Goal: Transaction & Acquisition: Purchase product/service

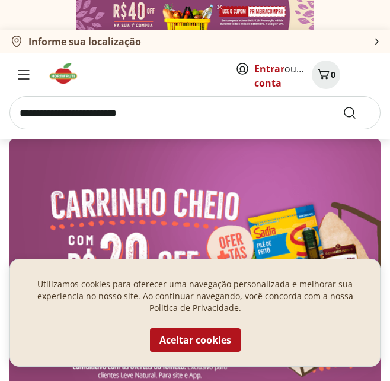
click at [136, 41] on b "Informe sua localização" at bounding box center [84, 41] width 113 height 13
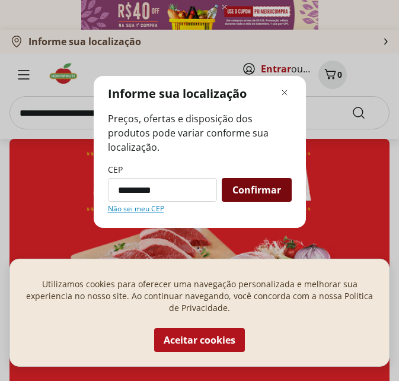
type input "*********"
click at [250, 181] on div "Confirmar" at bounding box center [257, 190] width 70 height 24
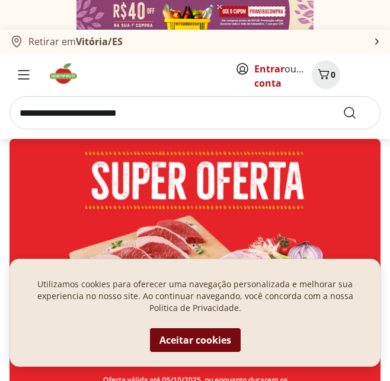
click at [186, 335] on button "Aceitar cookies" at bounding box center [195, 340] width 91 height 24
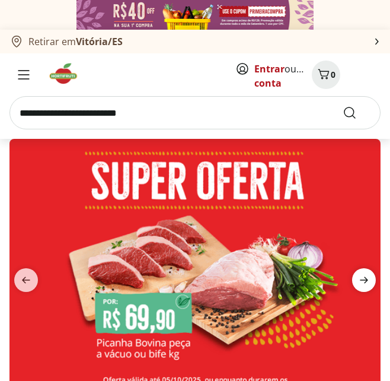
click at [358, 272] on span "next" at bounding box center [364, 280] width 24 height 24
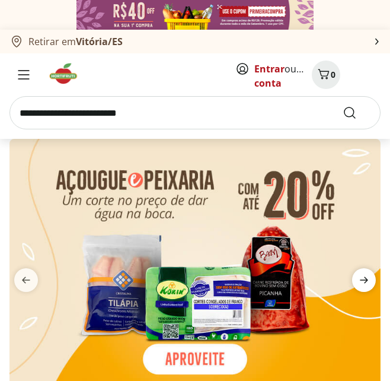
click at [358, 272] on span "next" at bounding box center [364, 280] width 24 height 24
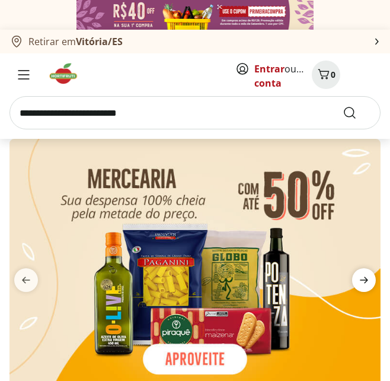
click at [358, 272] on span "next" at bounding box center [364, 280] width 24 height 24
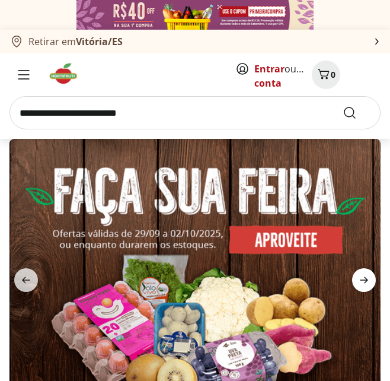
click at [358, 272] on span "next" at bounding box center [364, 280] width 24 height 24
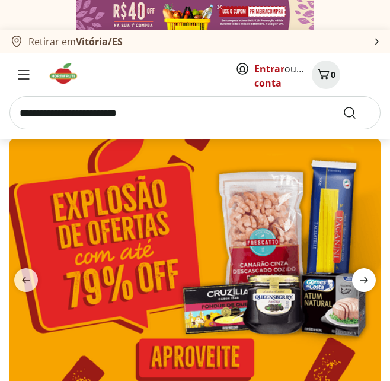
click at [358, 272] on span "next" at bounding box center [364, 280] width 24 height 24
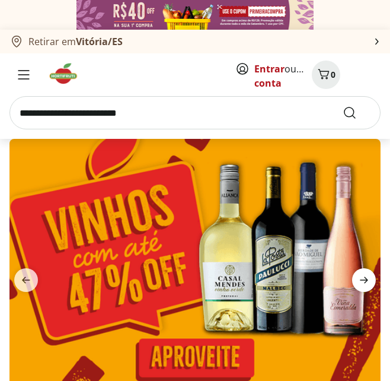
click at [358, 272] on span "next" at bounding box center [364, 280] width 24 height 24
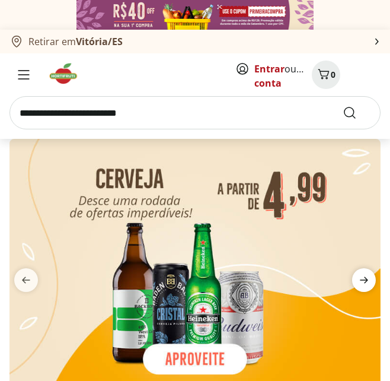
click at [358, 272] on span "next" at bounding box center [364, 280] width 24 height 24
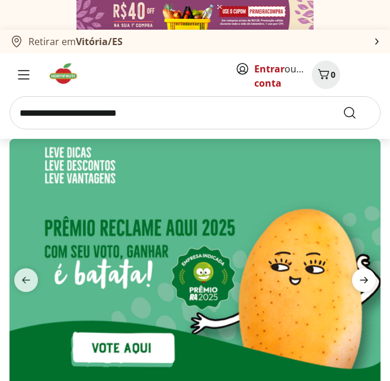
click at [358, 272] on span "next" at bounding box center [364, 280] width 24 height 24
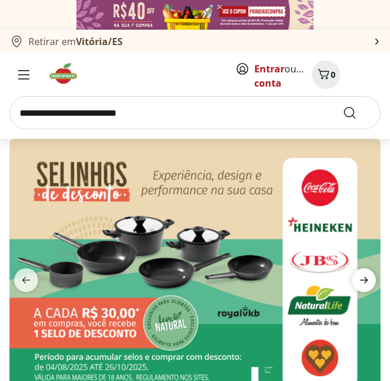
click at [358, 272] on span "next" at bounding box center [364, 280] width 24 height 24
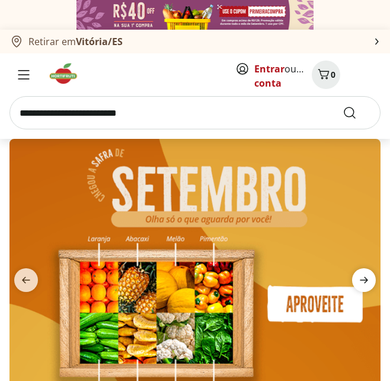
click at [358, 272] on span "next" at bounding box center [364, 280] width 24 height 24
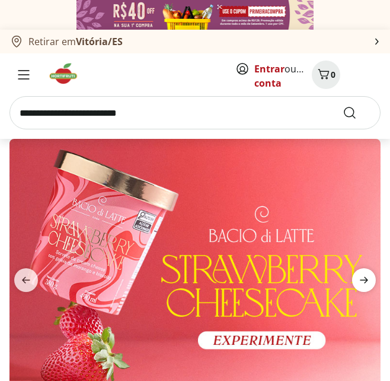
click at [358, 272] on span "next" at bounding box center [364, 280] width 24 height 24
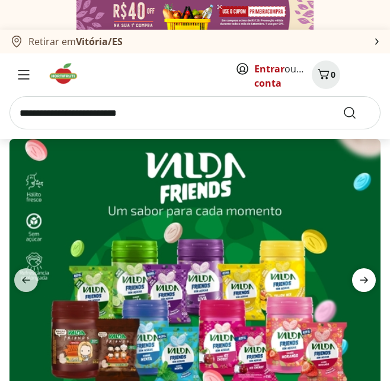
click at [358, 272] on span "next" at bounding box center [364, 280] width 24 height 24
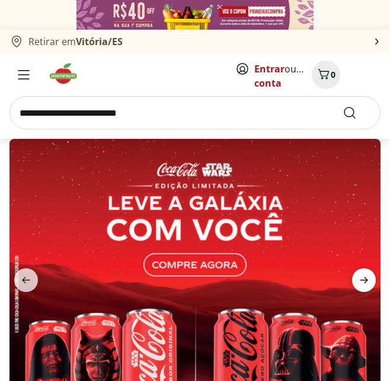
click at [358, 272] on span "next" at bounding box center [364, 280] width 24 height 24
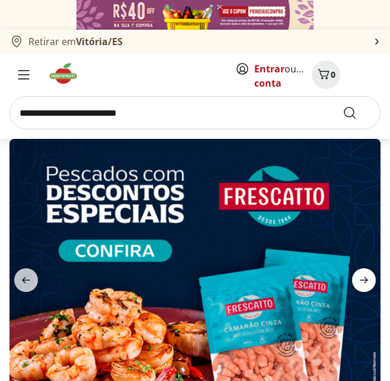
click at [358, 272] on span "next" at bounding box center [364, 280] width 24 height 24
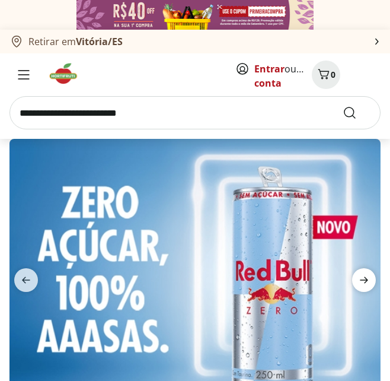
click at [358, 272] on span "next" at bounding box center [364, 280] width 24 height 24
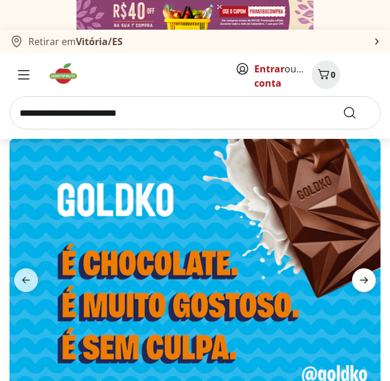
click at [358, 272] on span "next" at bounding box center [364, 280] width 24 height 24
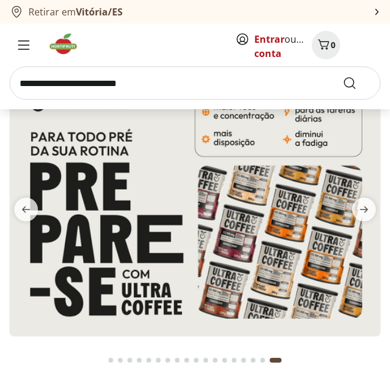
scroll to position [59, 0]
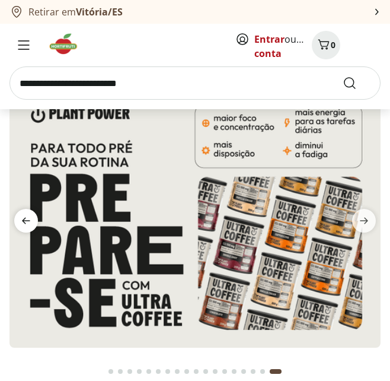
click at [24, 219] on icon "previous" at bounding box center [26, 221] width 8 height 7
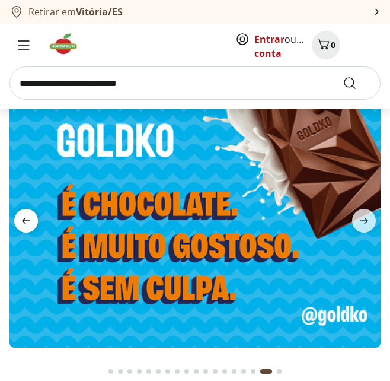
click at [24, 219] on icon "previous" at bounding box center [26, 221] width 8 height 7
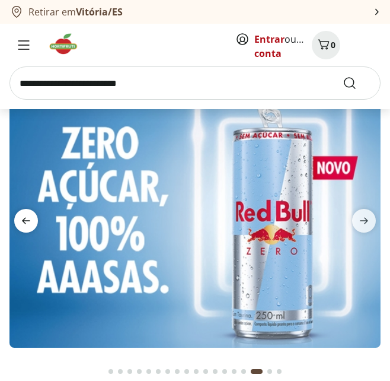
click at [24, 219] on icon "previous" at bounding box center [26, 221] width 8 height 7
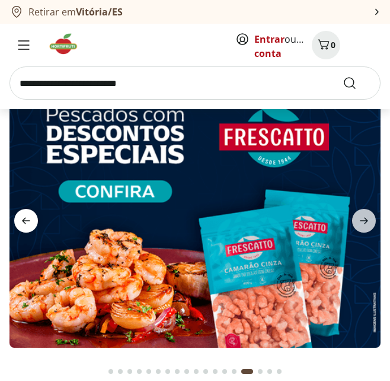
click at [24, 219] on icon "previous" at bounding box center [26, 221] width 8 height 7
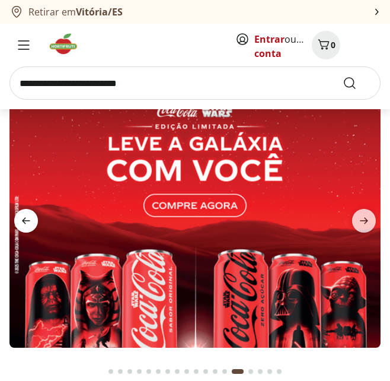
click at [24, 219] on icon "previous" at bounding box center [26, 221] width 8 height 7
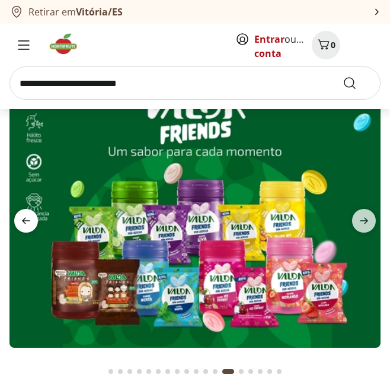
click at [24, 219] on icon "previous" at bounding box center [26, 221] width 8 height 7
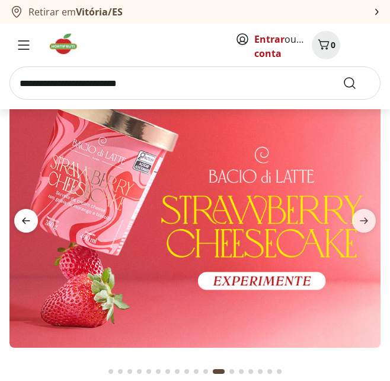
click at [24, 219] on icon "previous" at bounding box center [26, 221] width 8 height 7
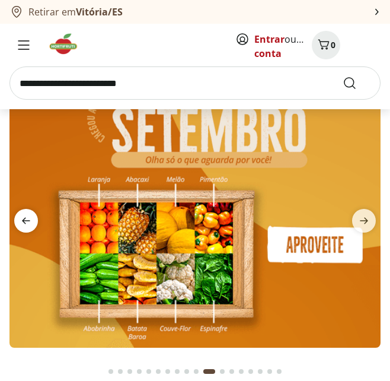
click at [24, 219] on icon "previous" at bounding box center [26, 221] width 8 height 7
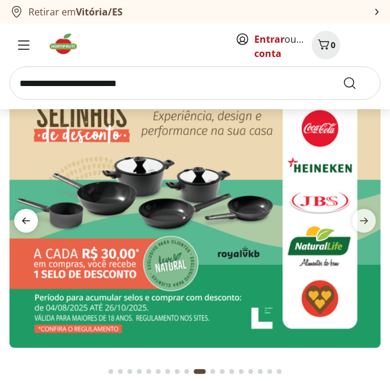
click at [24, 219] on icon "previous" at bounding box center [26, 221] width 8 height 7
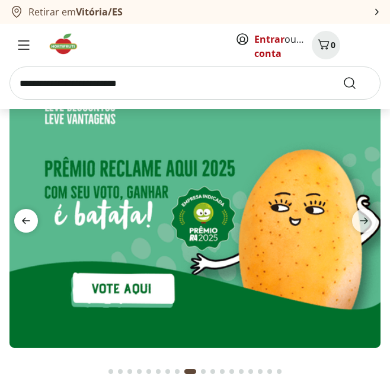
click at [24, 219] on icon "previous" at bounding box center [26, 221] width 8 height 7
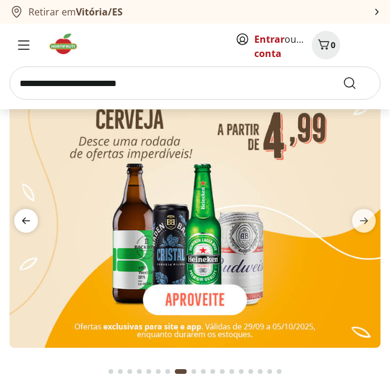
click at [24, 219] on icon "previous" at bounding box center [26, 221] width 8 height 7
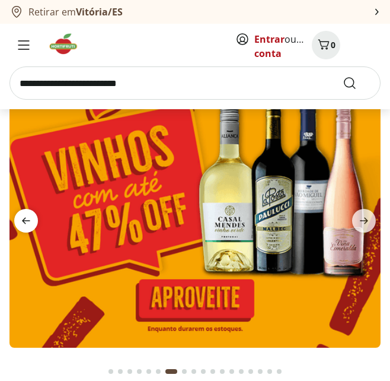
click at [24, 219] on icon "previous" at bounding box center [26, 221] width 8 height 7
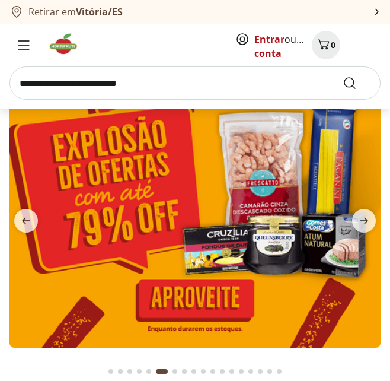
click at [262, 236] on img at bounding box center [194, 213] width 371 height 268
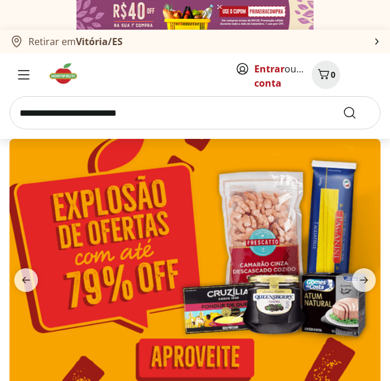
select select "**********"
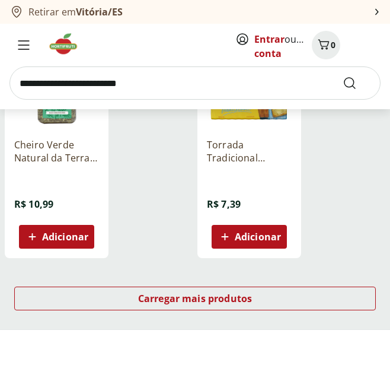
scroll to position [1542, 0]
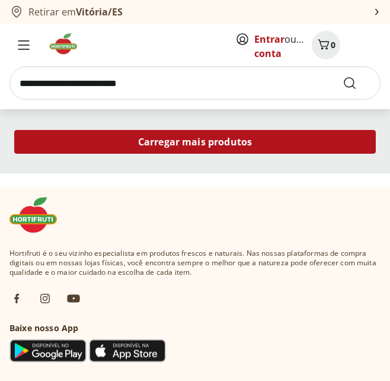
click at [269, 152] on div "Carregar mais produtos" at bounding box center [195, 142] width 362 height 24
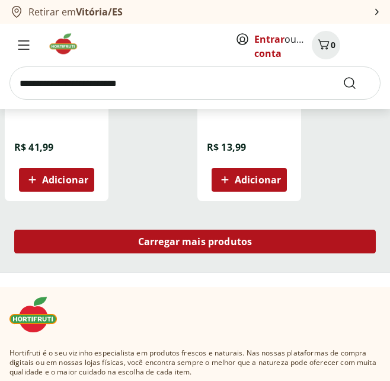
scroll to position [2848, 0]
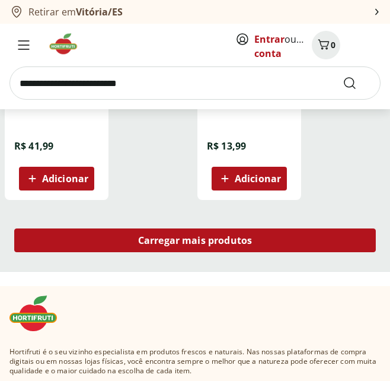
click at [292, 240] on div "Carregar mais produtos" at bounding box center [195, 240] width 362 height 24
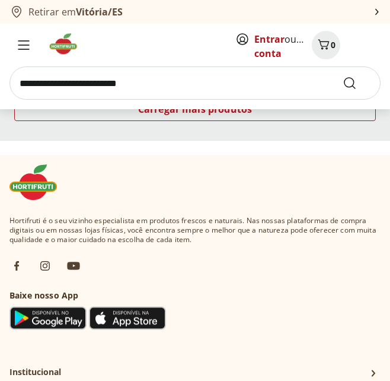
scroll to position [4271, 0]
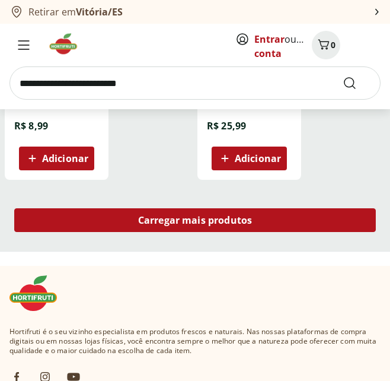
click at [301, 217] on div "Carregar mais produtos" at bounding box center [195, 220] width 362 height 24
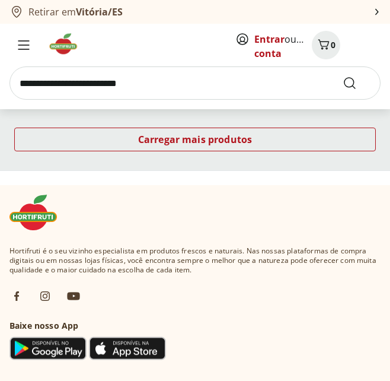
scroll to position [5636, 0]
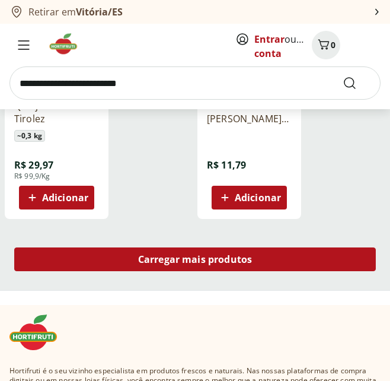
click at [282, 254] on div "Carregar mais produtos" at bounding box center [195, 259] width 362 height 24
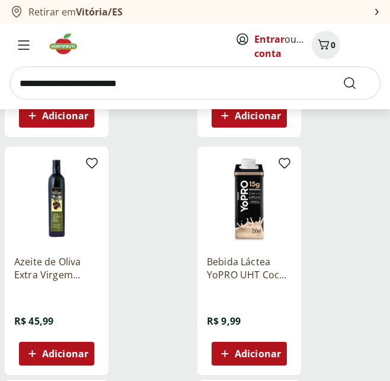
scroll to position [5873, 0]
